Goal: Task Accomplishment & Management: Manage account settings

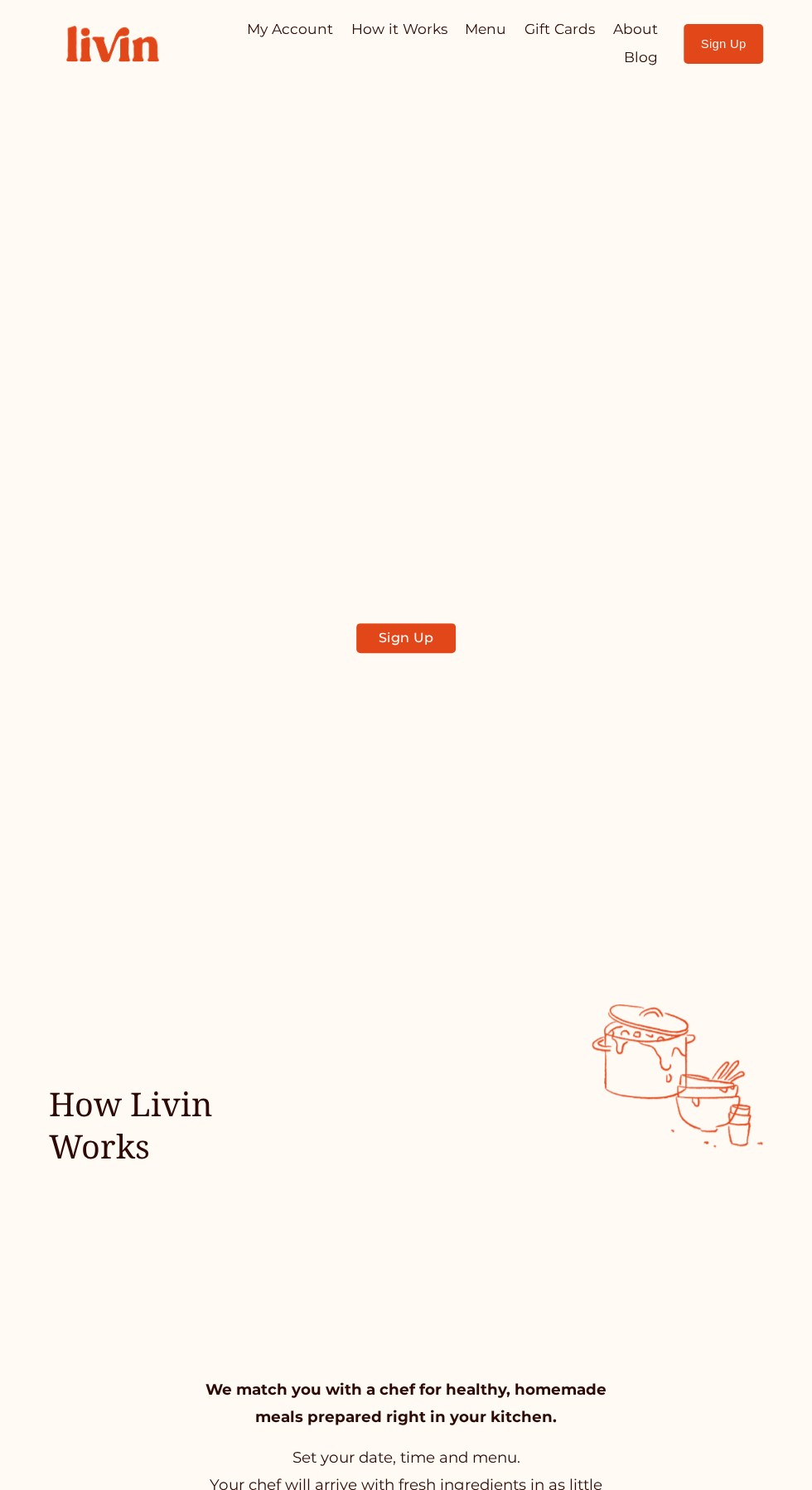
click at [0, 0] on img at bounding box center [0, 0] width 0 height 0
click at [0, 0] on div at bounding box center [0, 0] width 0 height 0
click at [465, 510] on link "My Account" at bounding box center [406, 523] width 290 height 49
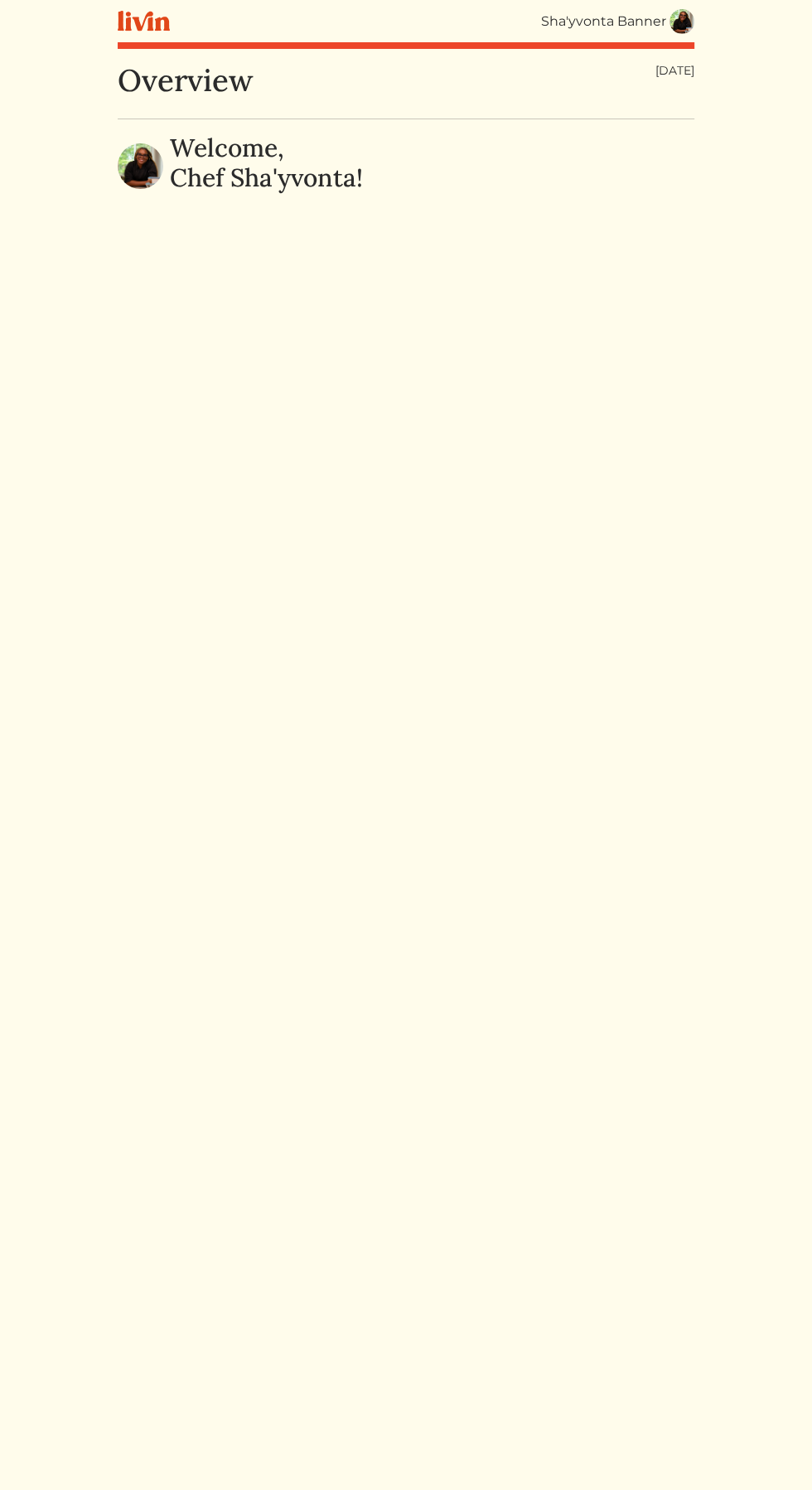
click at [681, 24] on img at bounding box center [682, 22] width 25 height 25
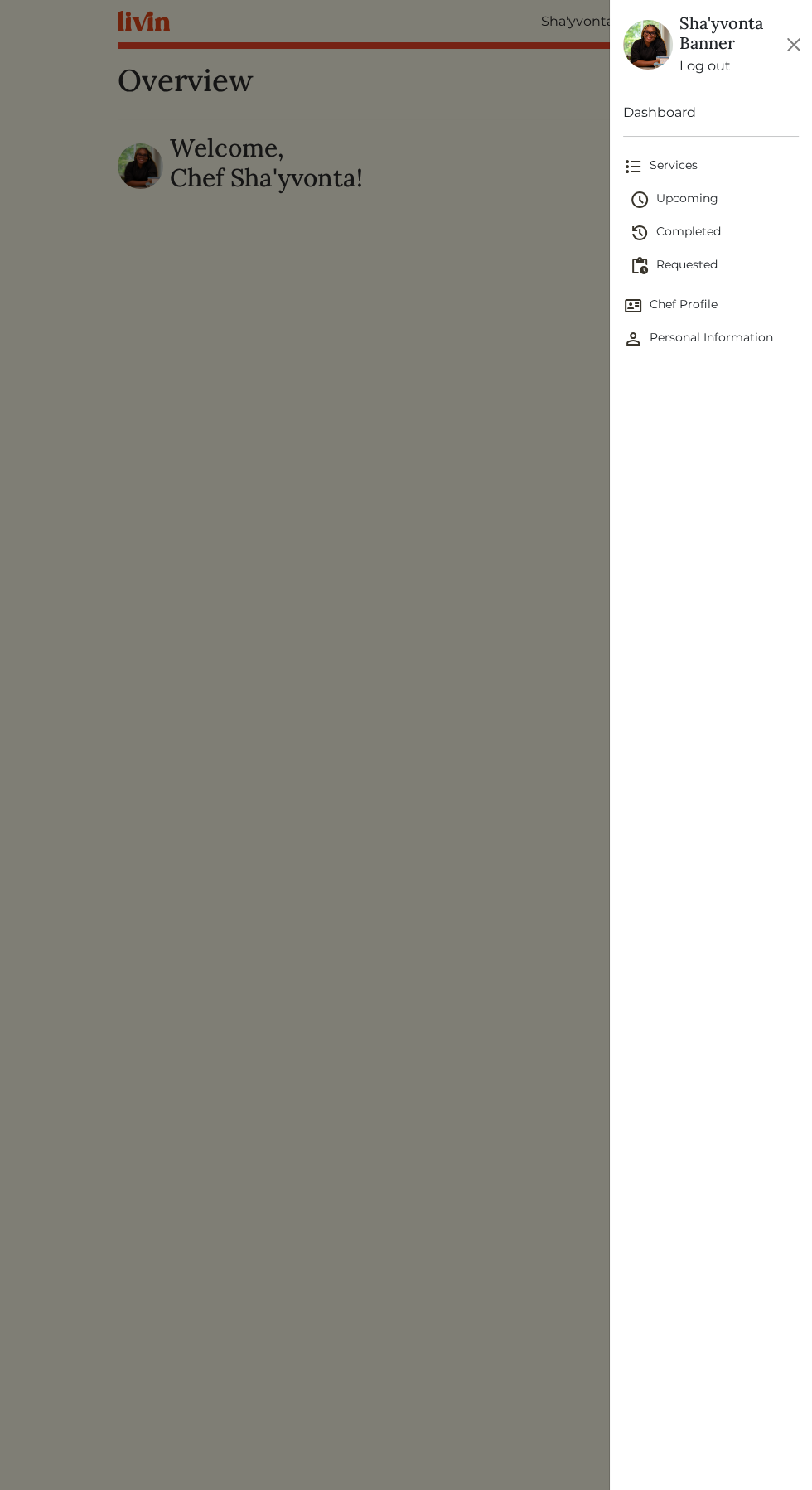
click at [714, 231] on span "Completed" at bounding box center [714, 233] width 169 height 20
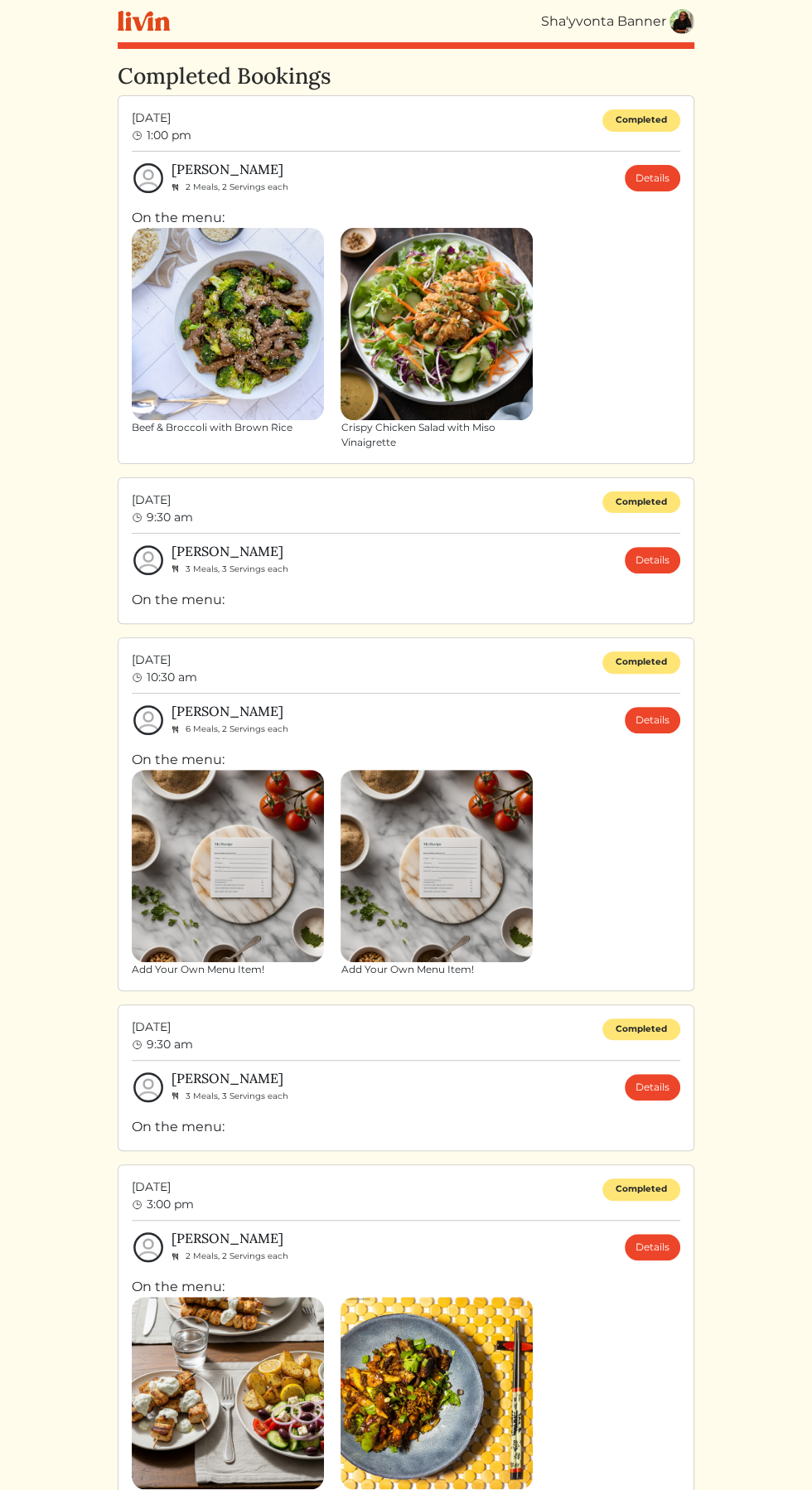
click at [686, 21] on img at bounding box center [682, 22] width 25 height 25
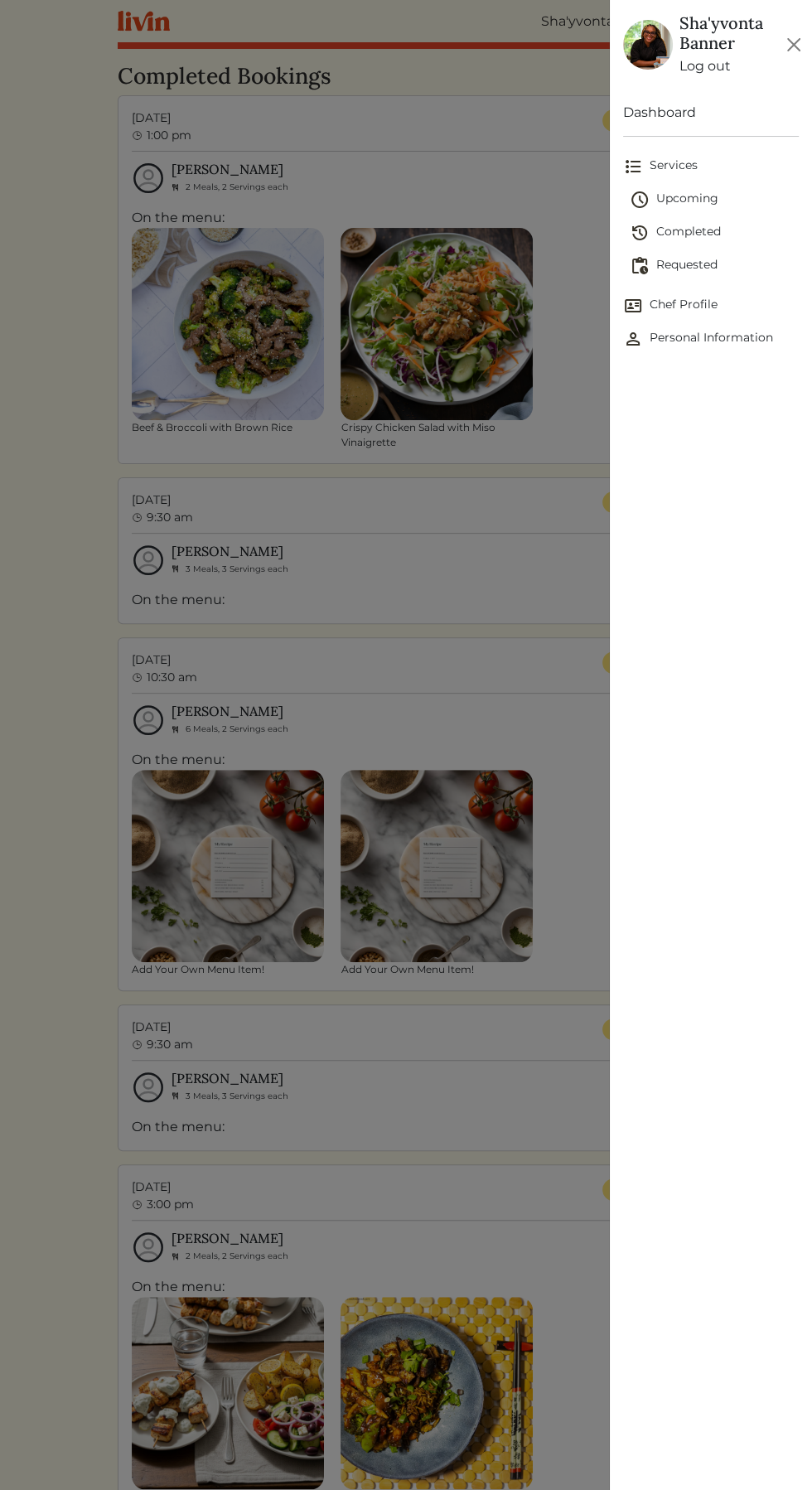
click at [703, 200] on span "Upcoming" at bounding box center [714, 200] width 169 height 20
click at [683, 189] on span "Upcoming" at bounding box center [714, 200] width 169 height 20
